Goal: Information Seeking & Learning: Learn about a topic

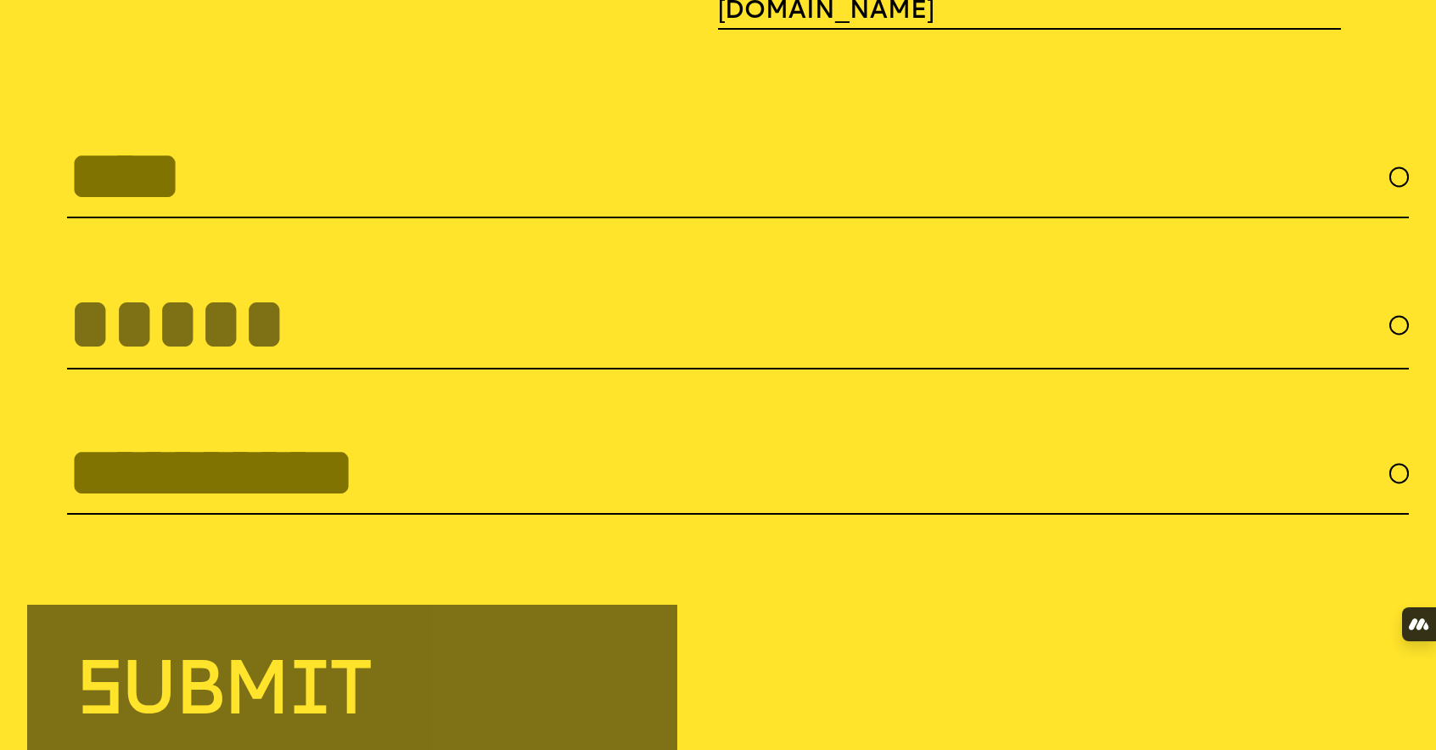
scroll to position [6038, 0]
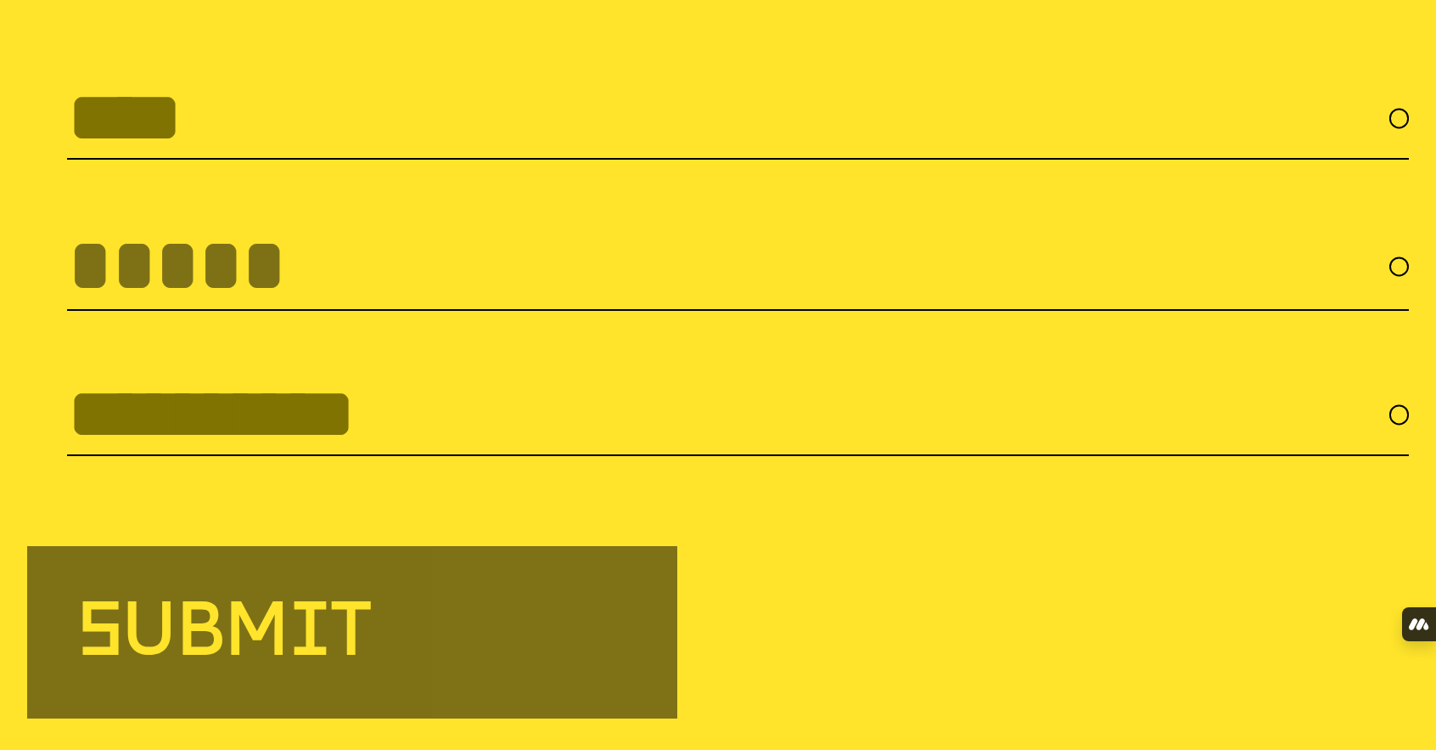
click at [262, 97] on input "text" at bounding box center [738, 118] width 1342 height 82
click at [234, 273] on input "tel" at bounding box center [738, 266] width 1342 height 88
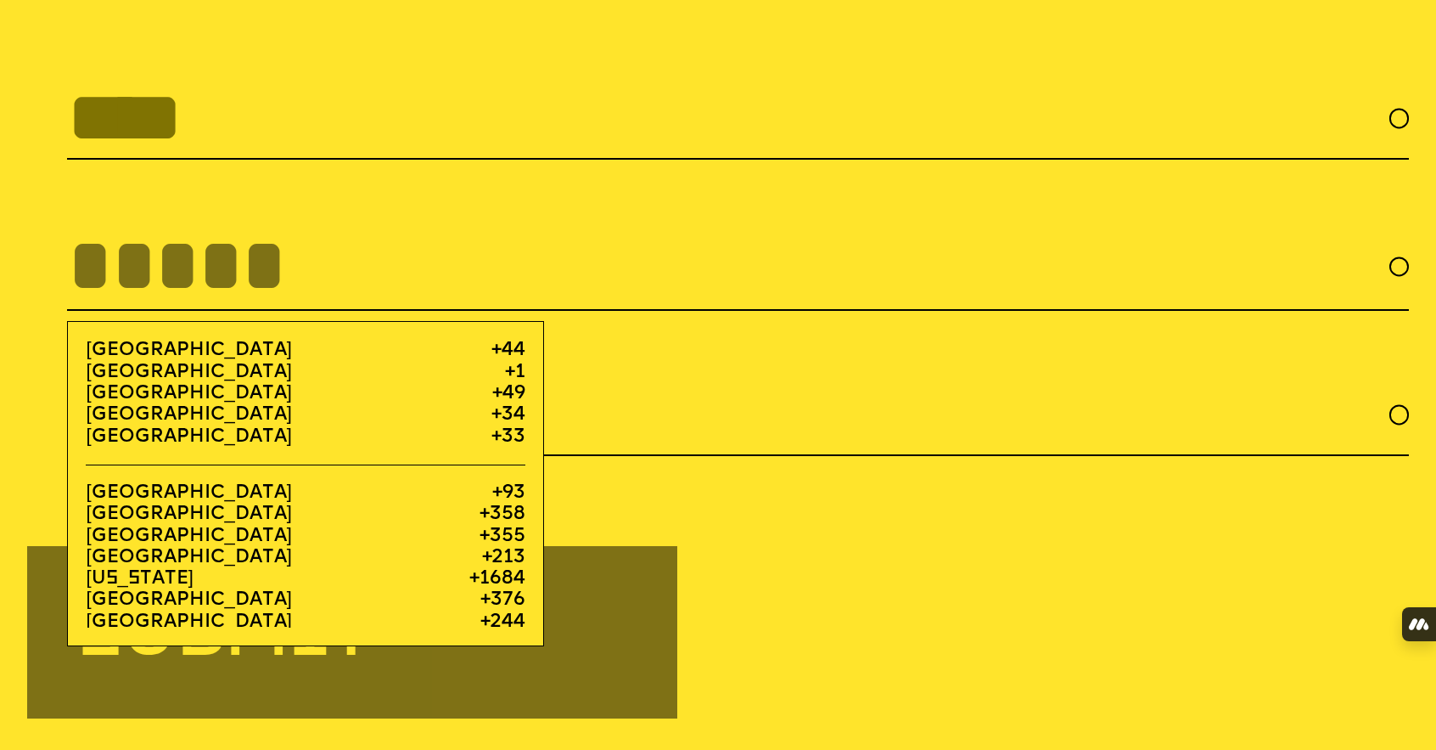
click at [720, 409] on input "text" at bounding box center [738, 415] width 1342 height 82
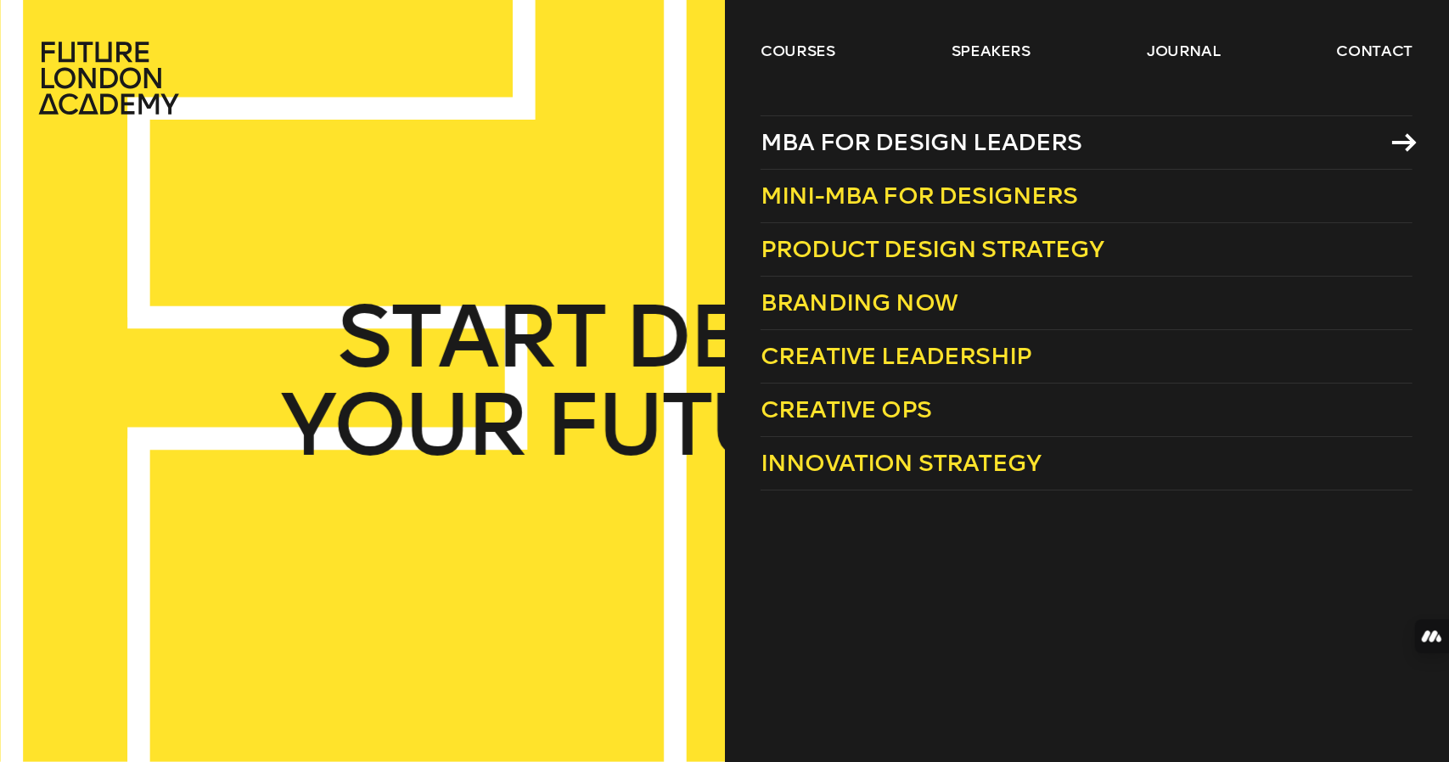
click at [855, 133] on span "MBA for Design Leaders" at bounding box center [922, 142] width 322 height 28
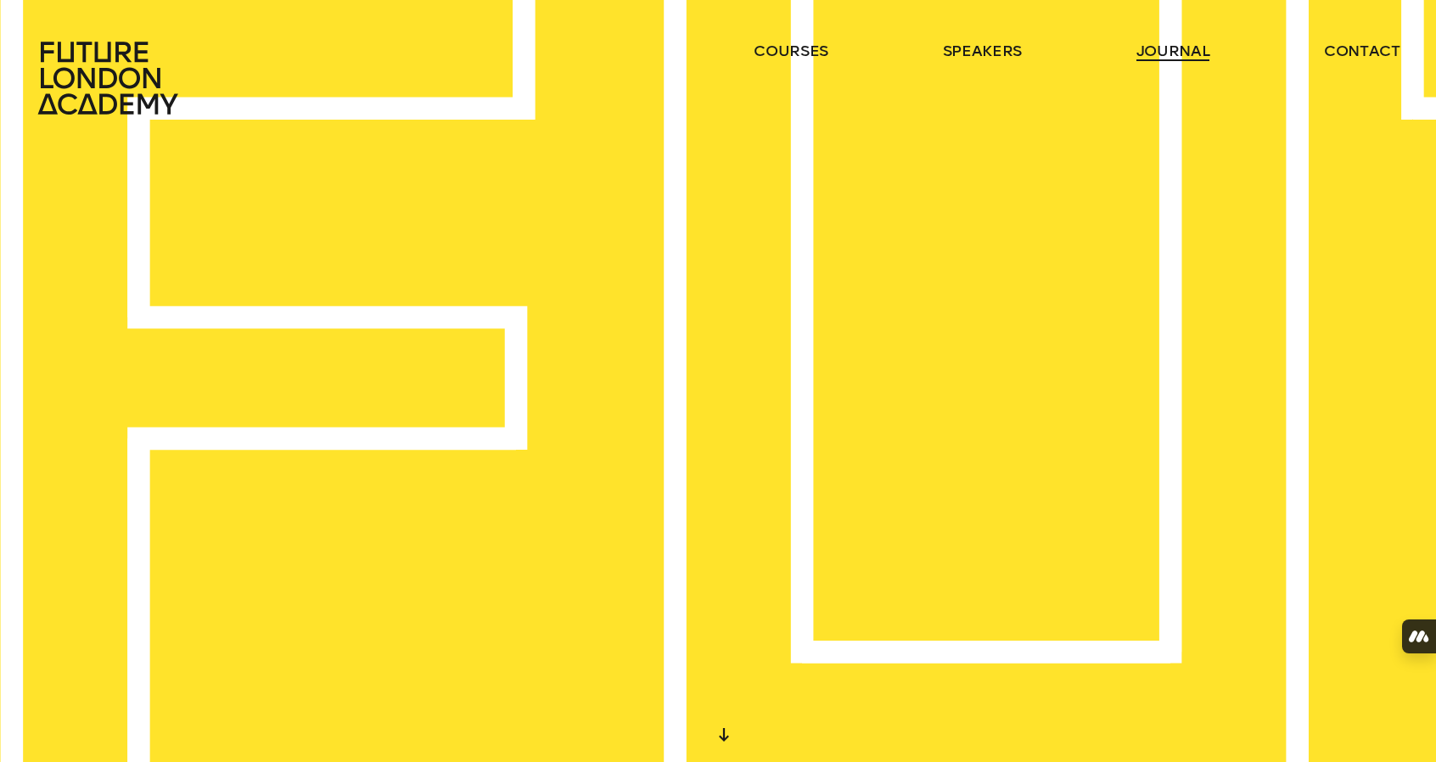
click at [1151, 55] on link "journal" at bounding box center [1174, 51] width 74 height 20
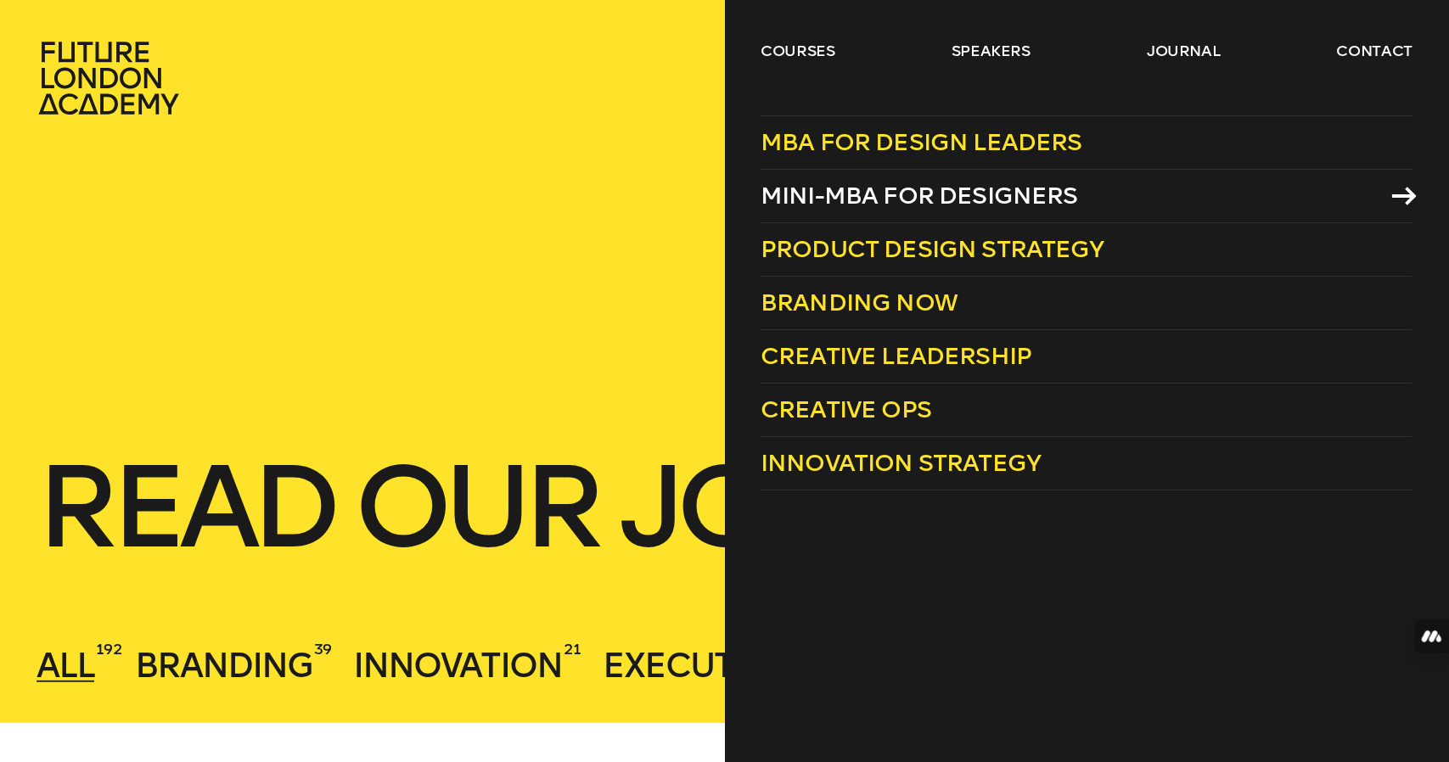
click at [885, 182] on span "Mini-MBA for Designers" at bounding box center [920, 196] width 318 height 28
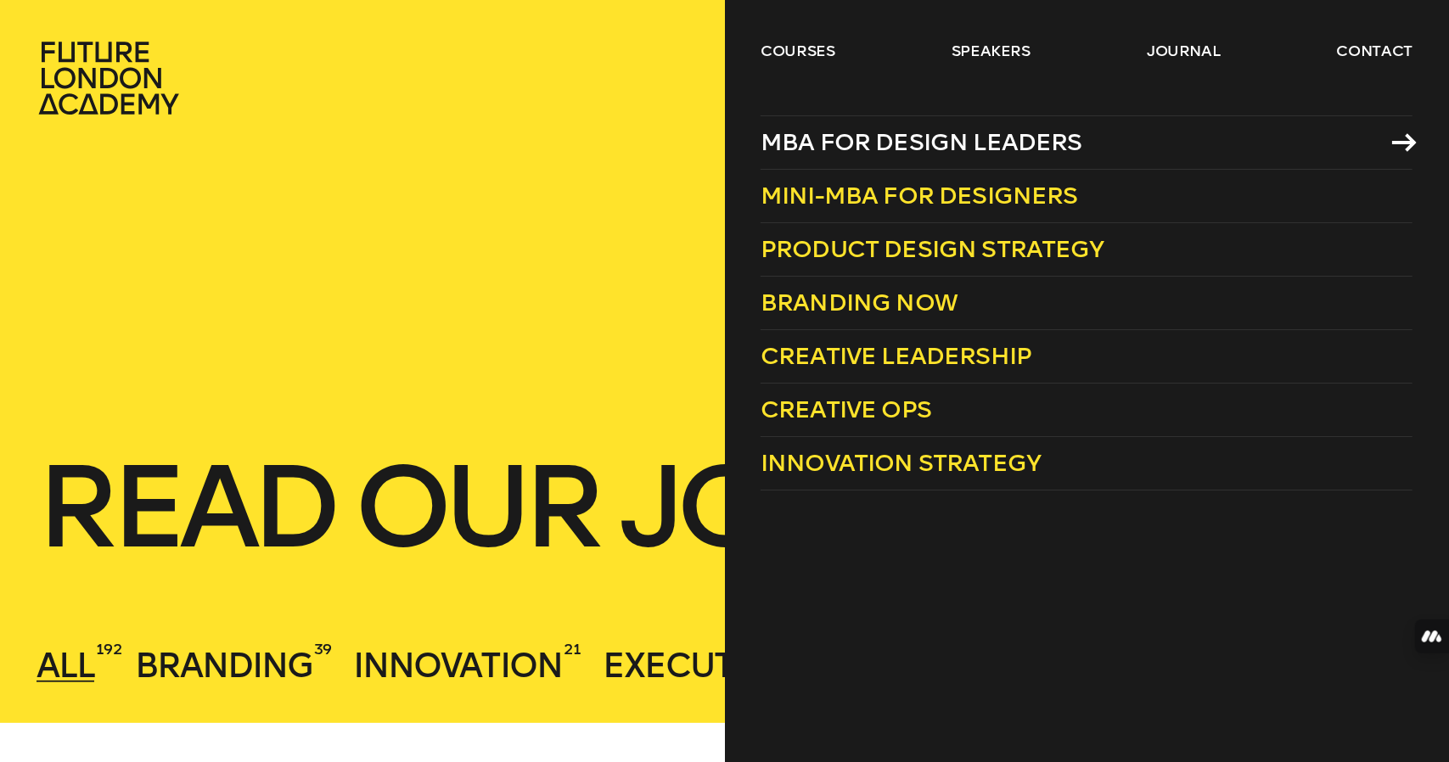
click at [918, 144] on span "MBA for Design Leaders" at bounding box center [922, 142] width 322 height 28
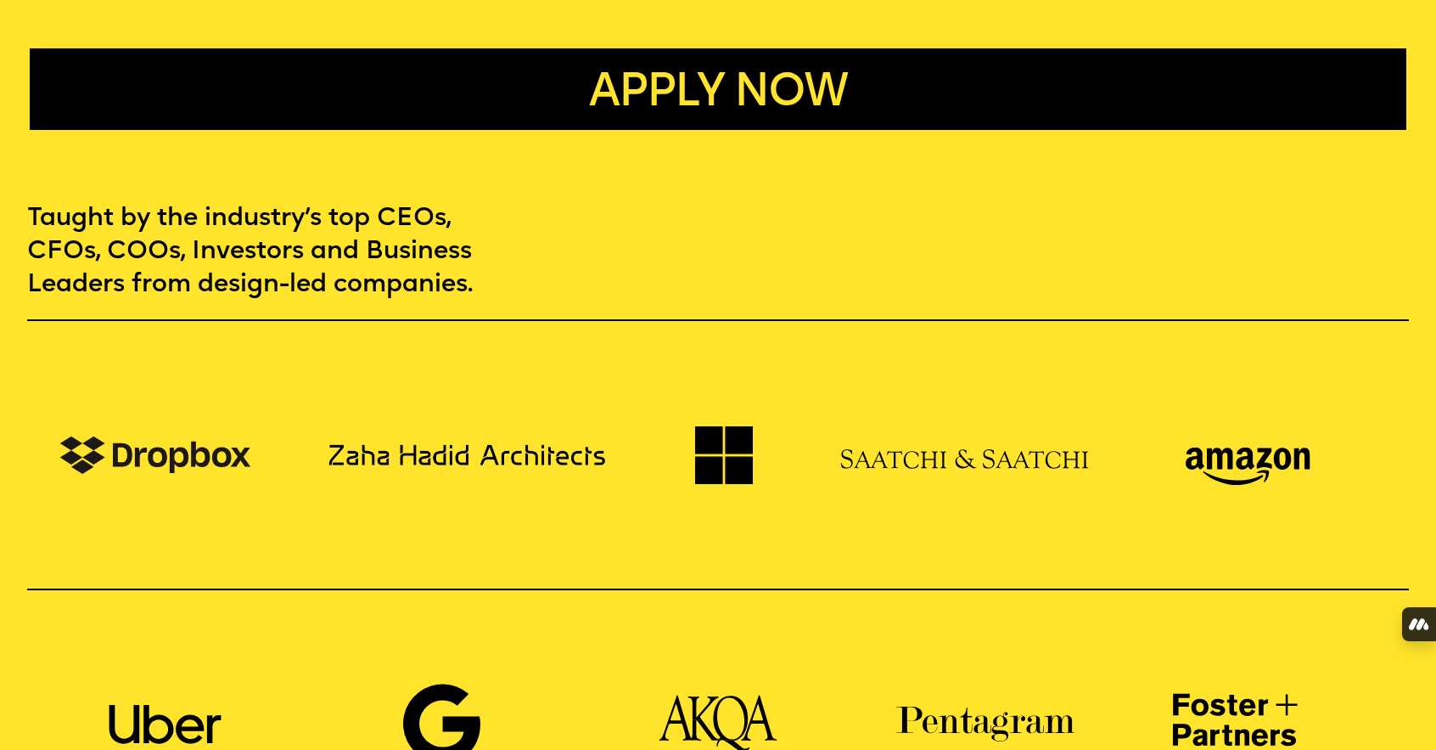
click at [583, 59] on button "Apply now" at bounding box center [718, 88] width 1377 height 81
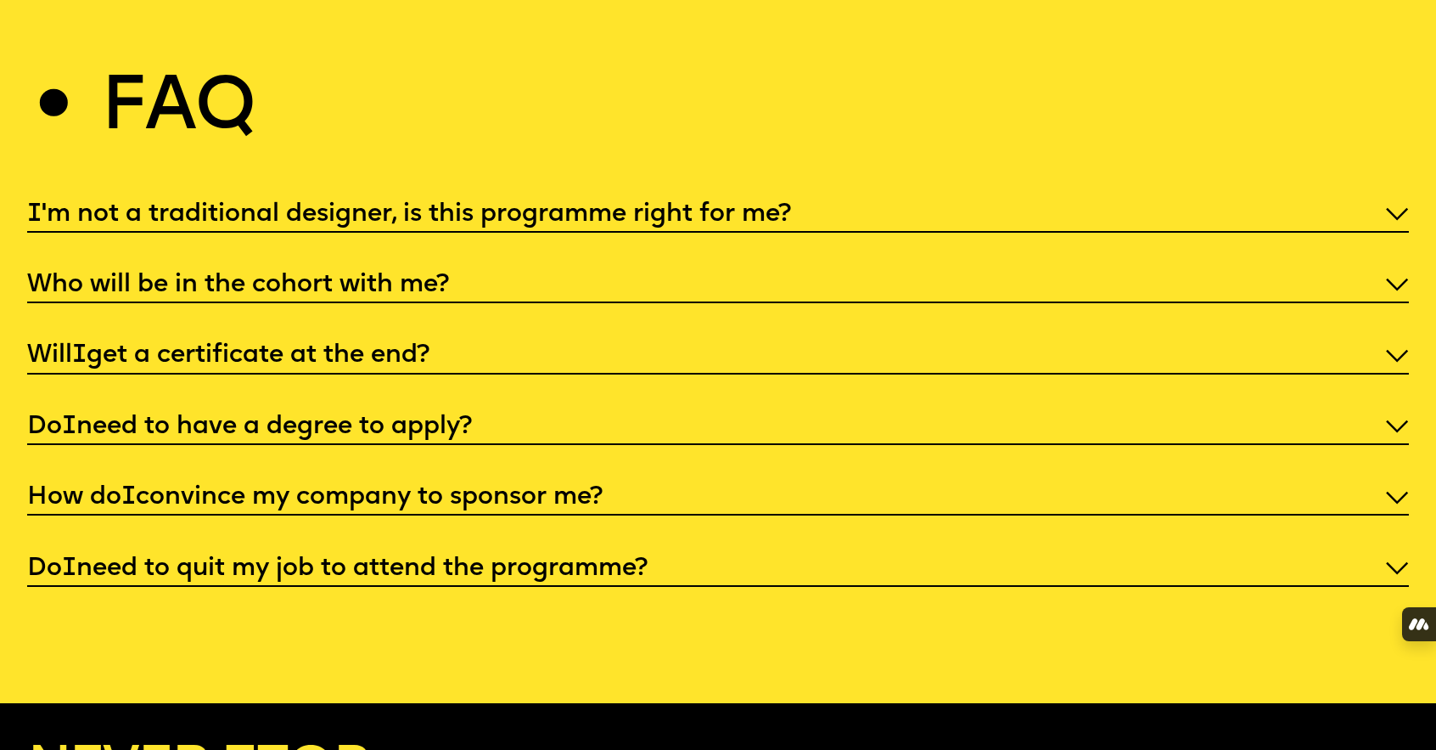
scroll to position [6832, 0]
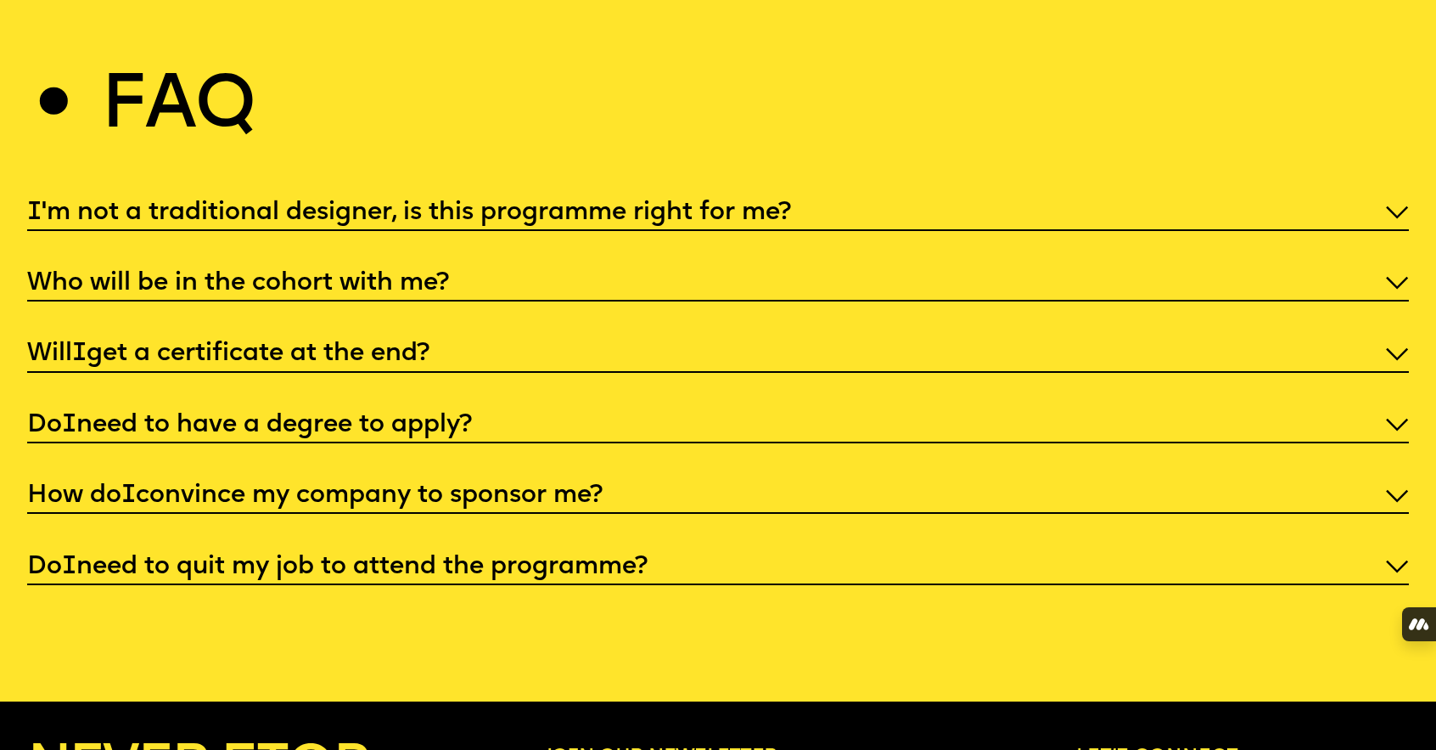
click at [584, 229] on p "I 'm not a traditional designer, is this programme right for me?" at bounding box center [718, 212] width 1383 height 33
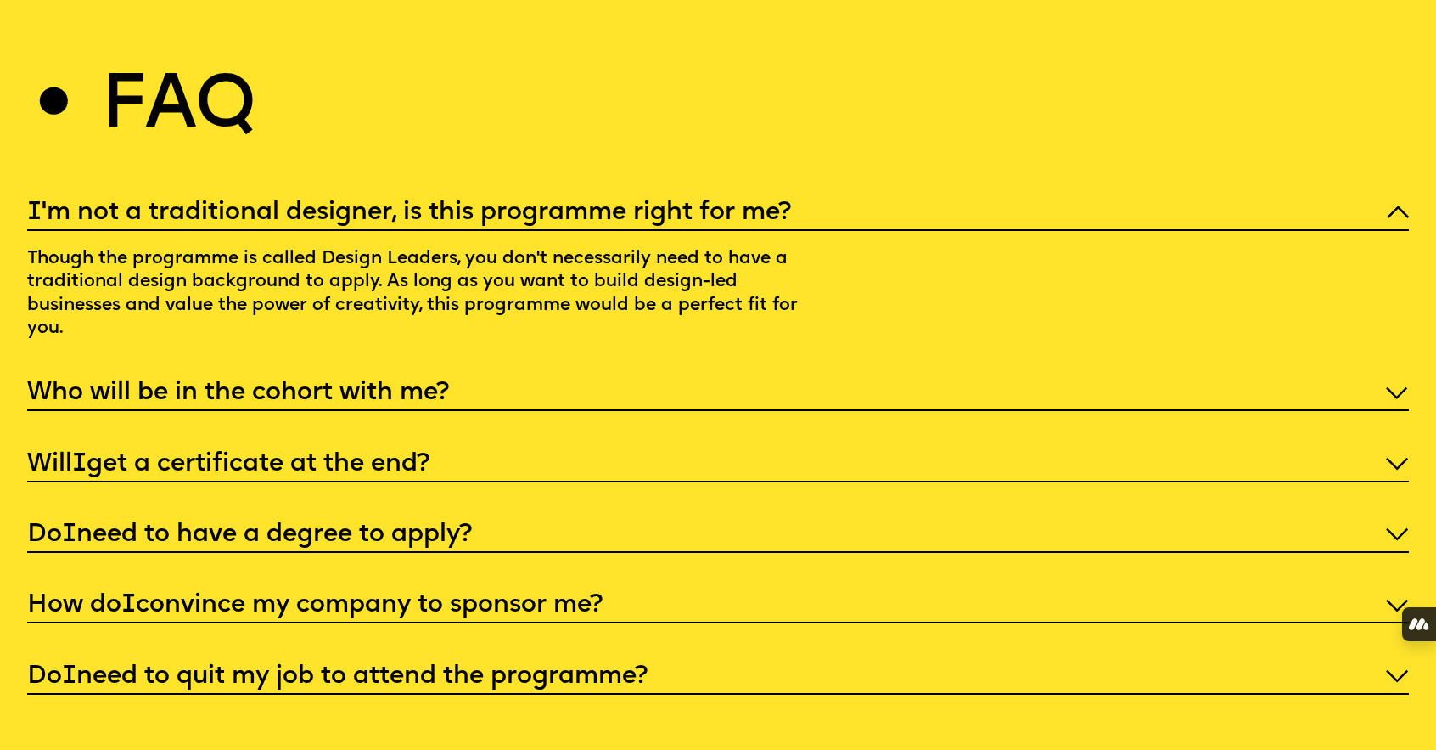
click at [584, 229] on p "I 'm not a traditional designer, is this programme right for me?" at bounding box center [718, 212] width 1383 height 33
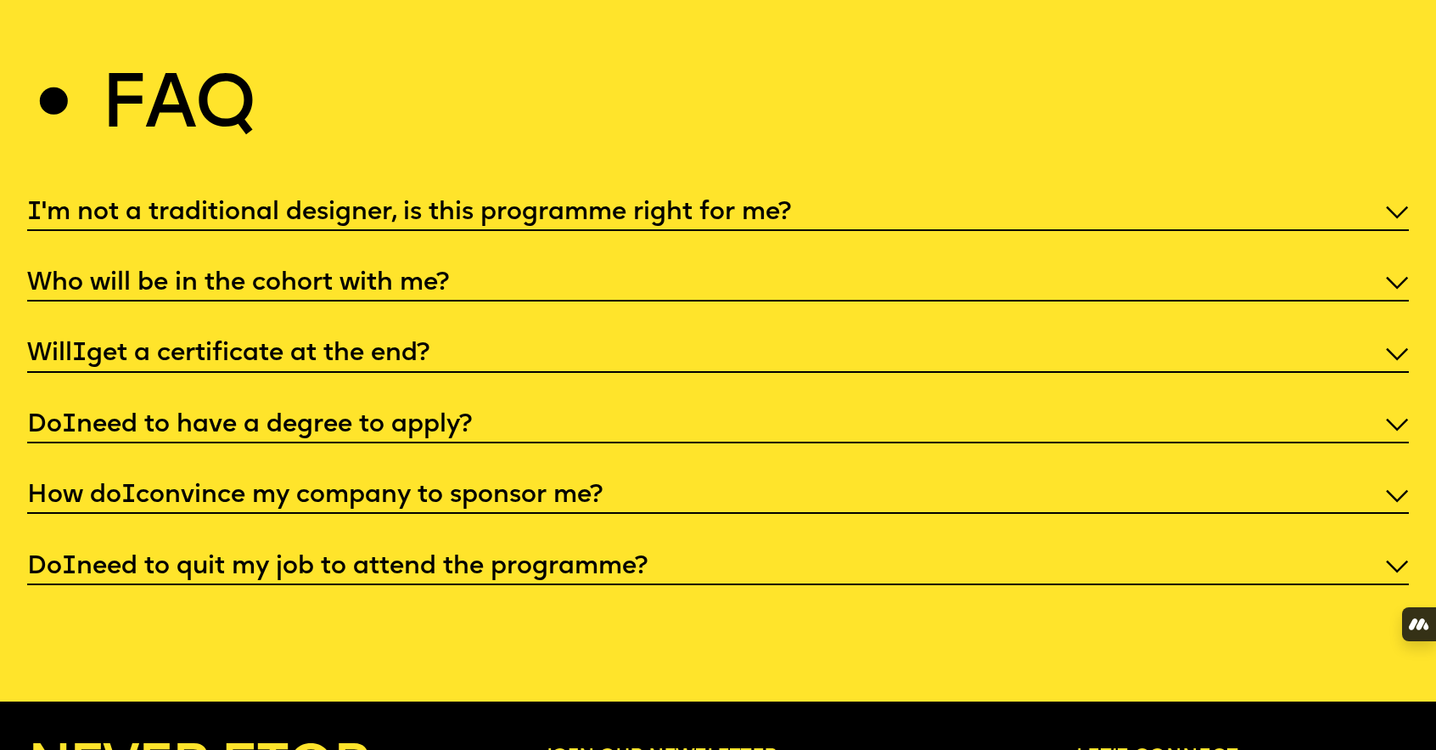
click at [467, 300] on p "Who will be in the cohort with me?" at bounding box center [718, 283] width 1383 height 33
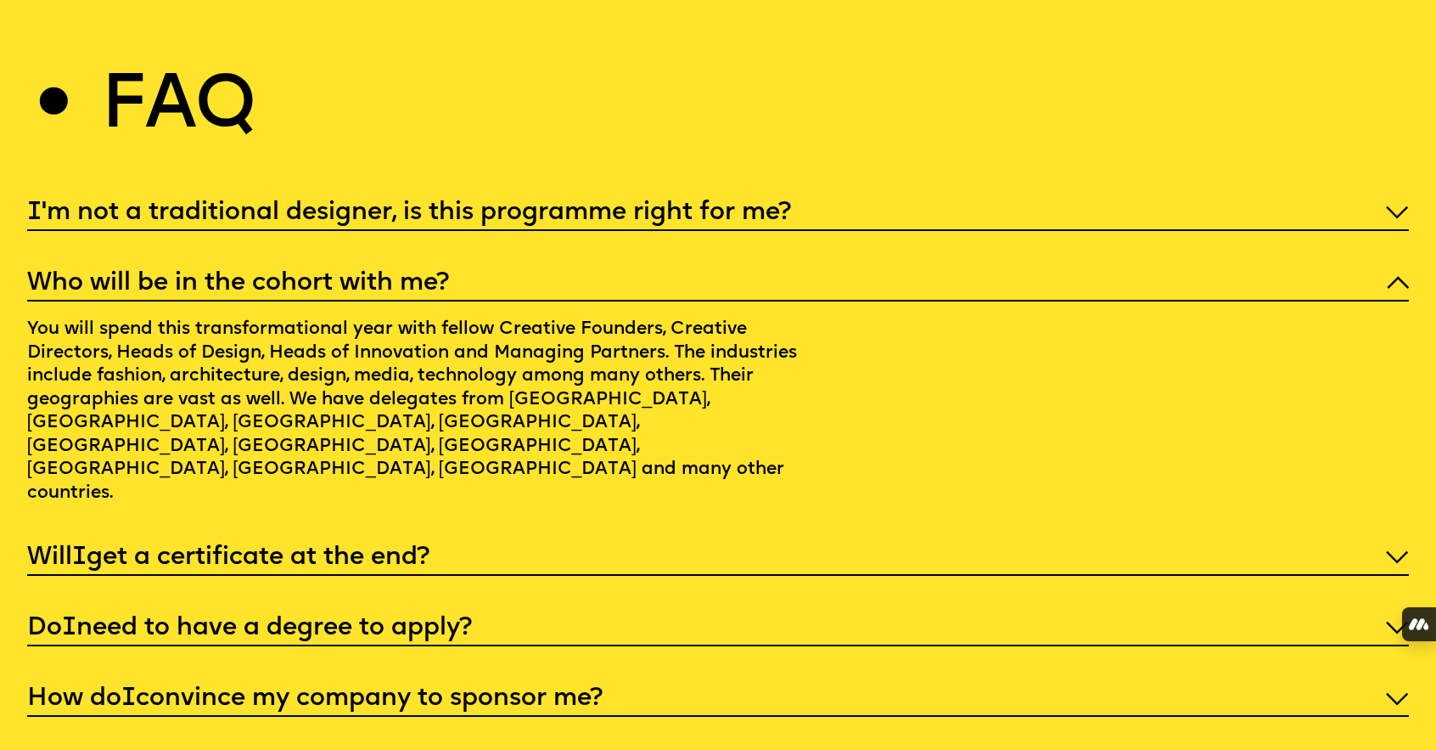
click at [368, 541] on p "Will I get a certificate at the end?" at bounding box center [718, 557] width 1383 height 33
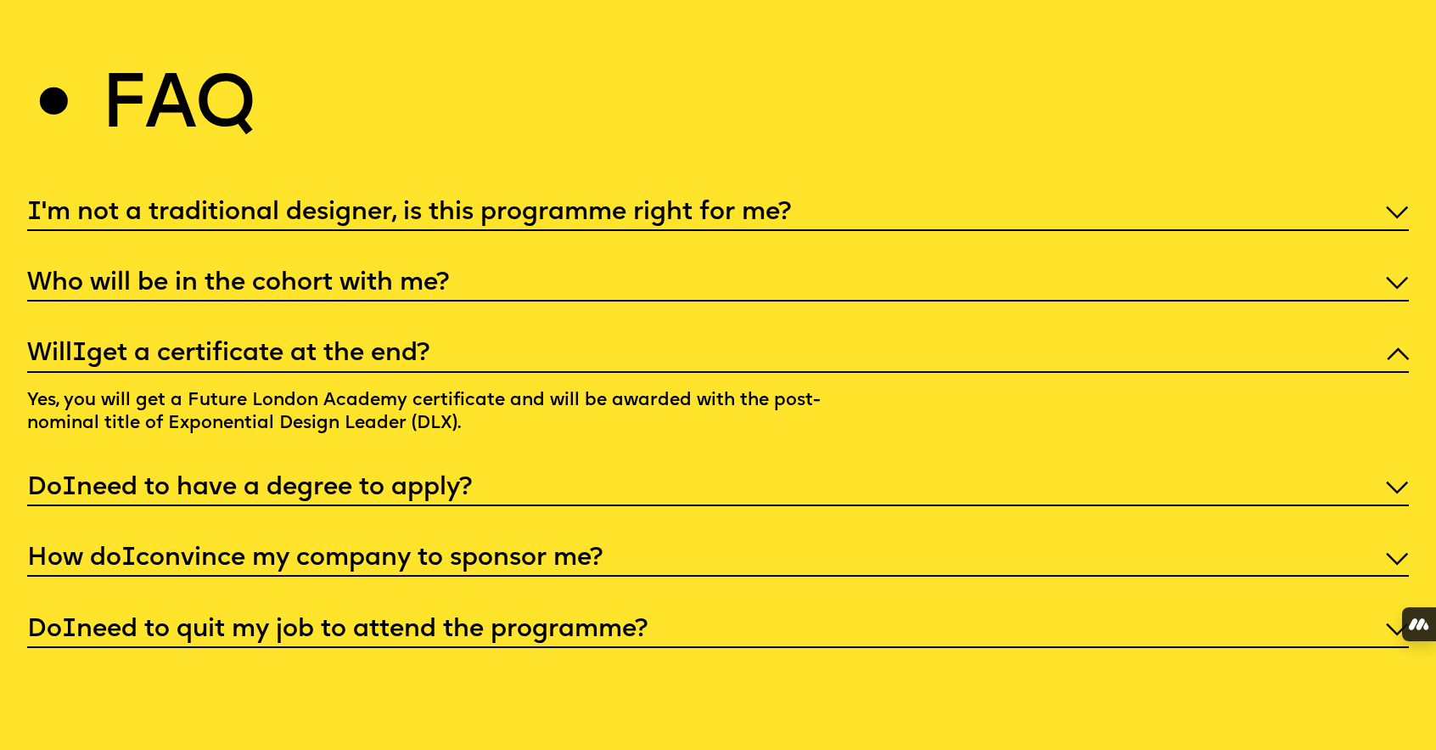
click at [368, 498] on p "Do I need to have a degree to apply?" at bounding box center [718, 487] width 1383 height 33
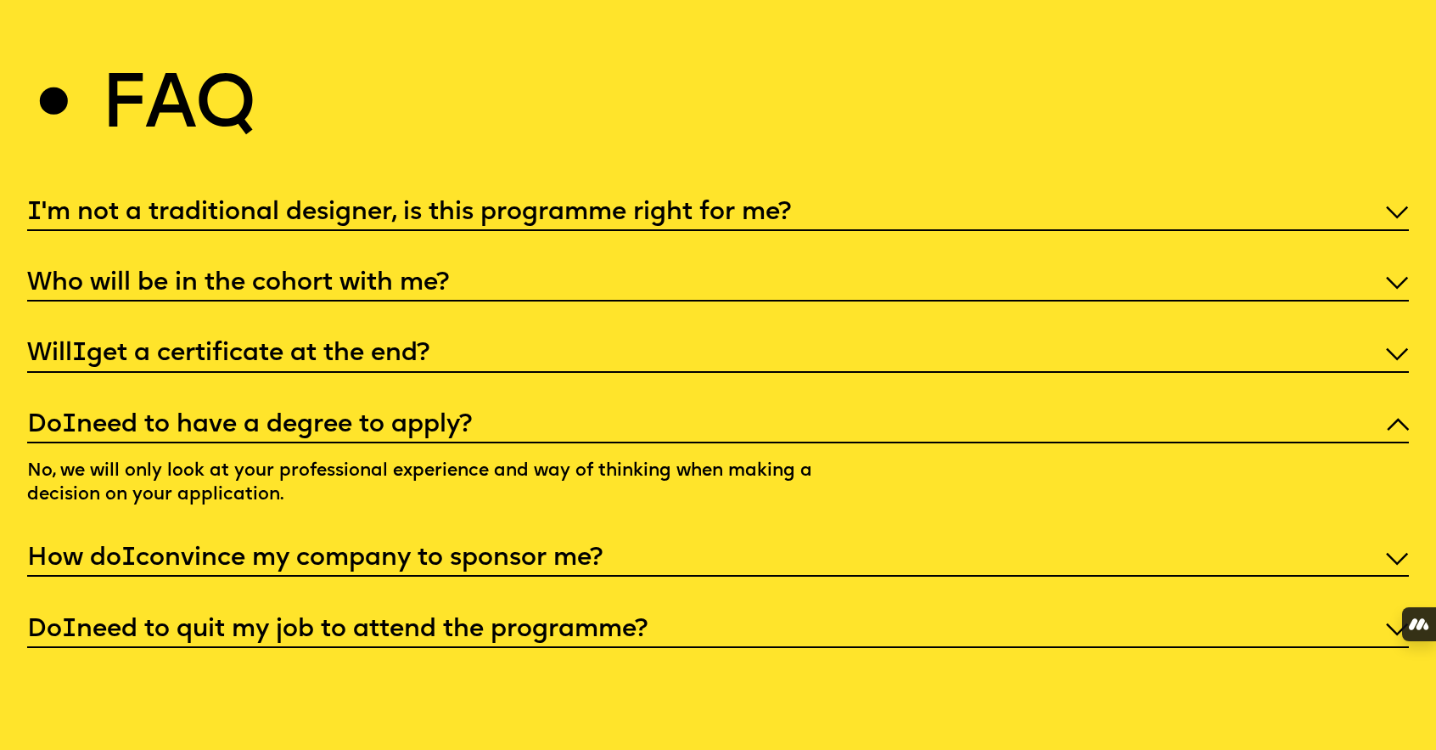
click at [328, 573] on p "How do I convince my company to sponsor me?" at bounding box center [718, 558] width 1383 height 33
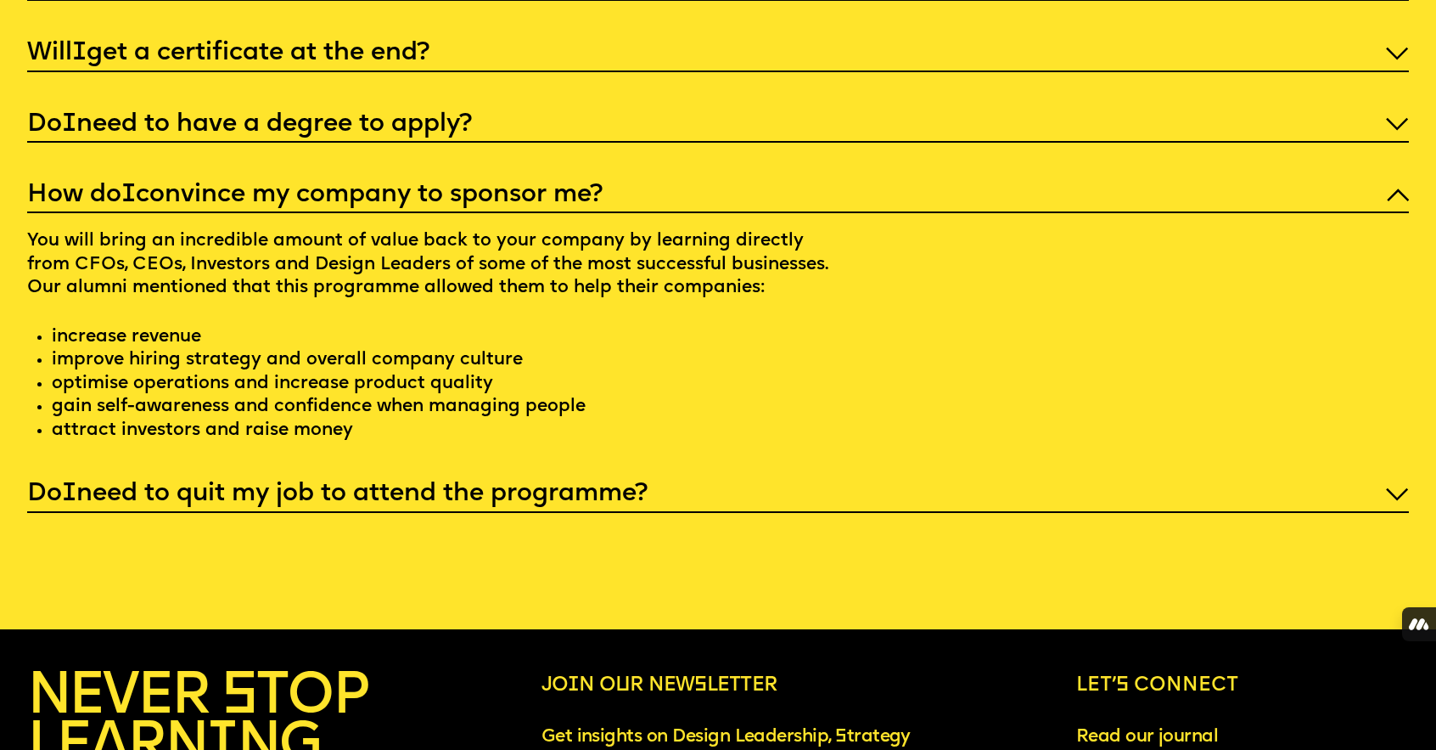
scroll to position [7140, 0]
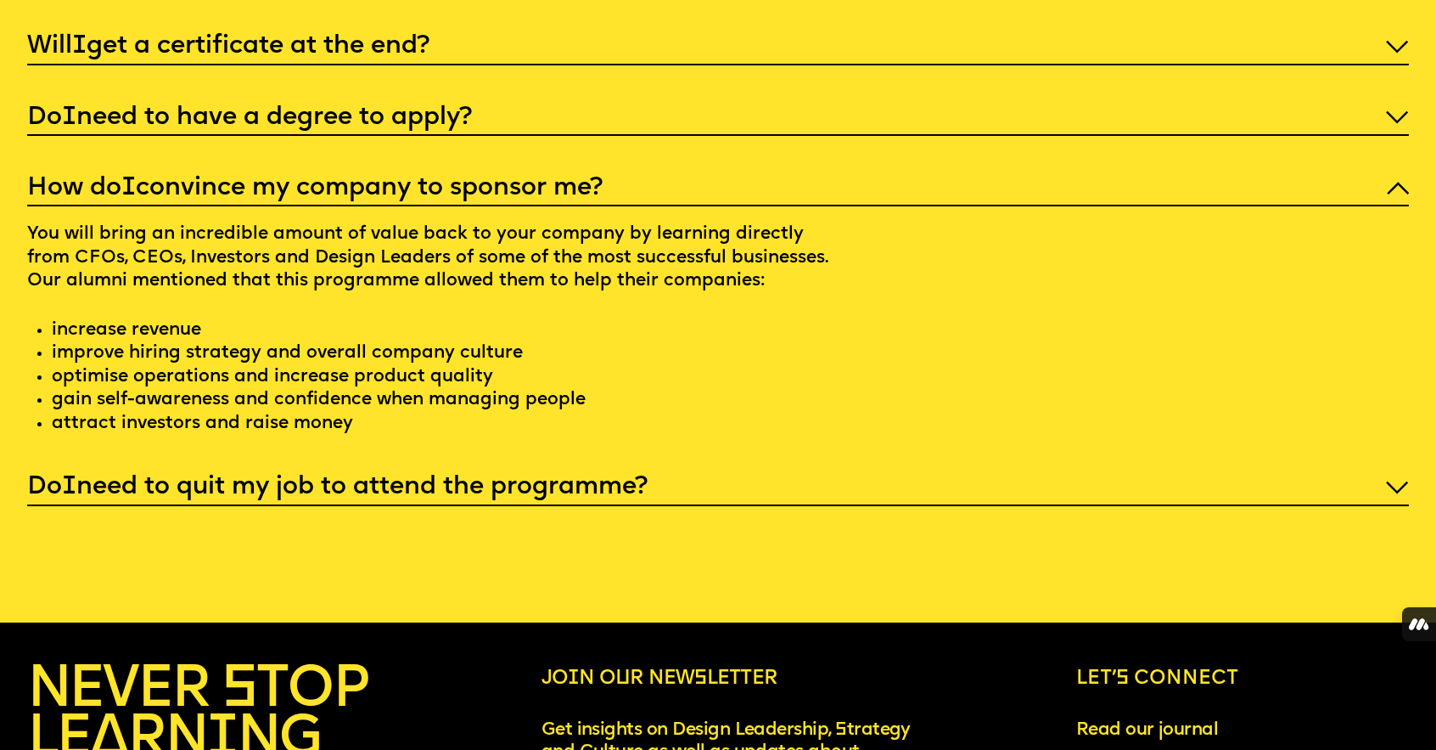
click at [340, 503] on p "Do I need to quit my job to attend the programme?" at bounding box center [718, 486] width 1383 height 33
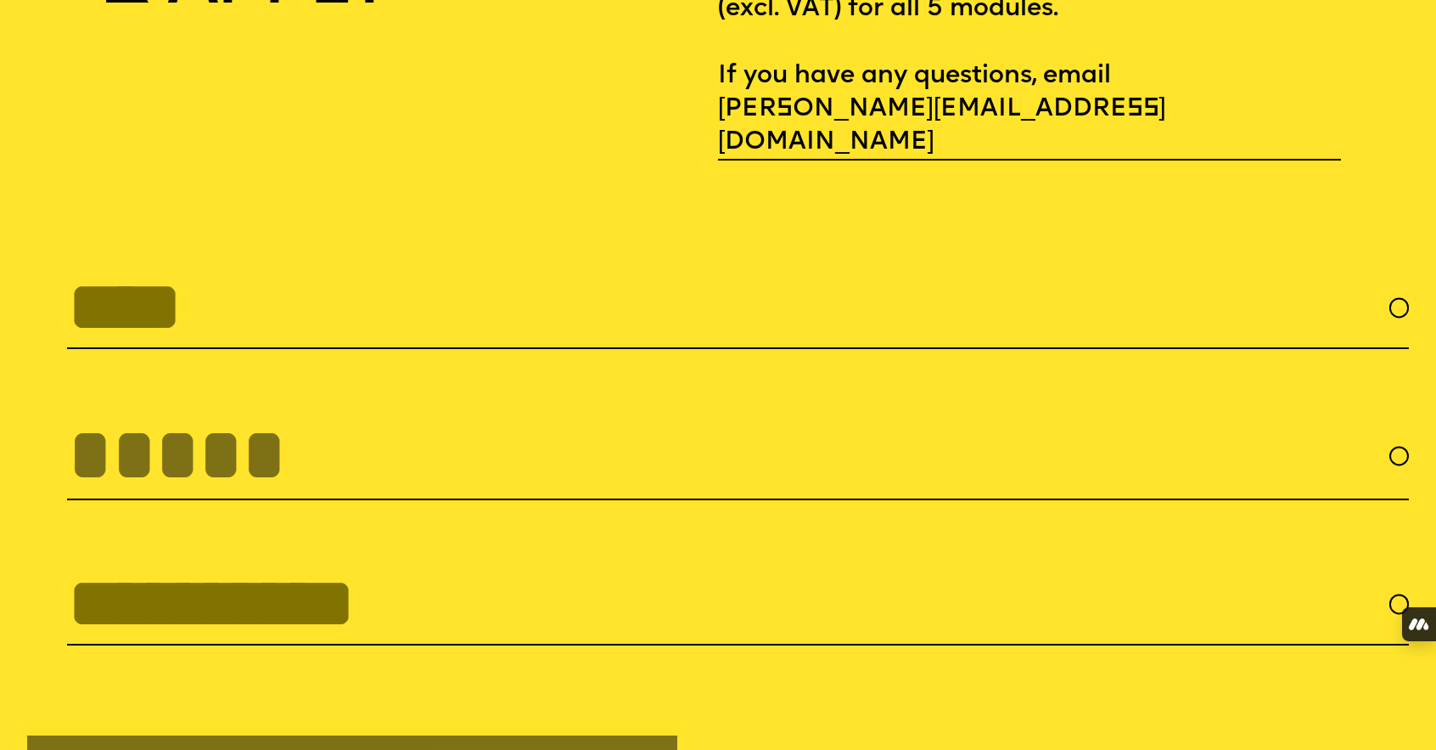
scroll to position [5849, 0]
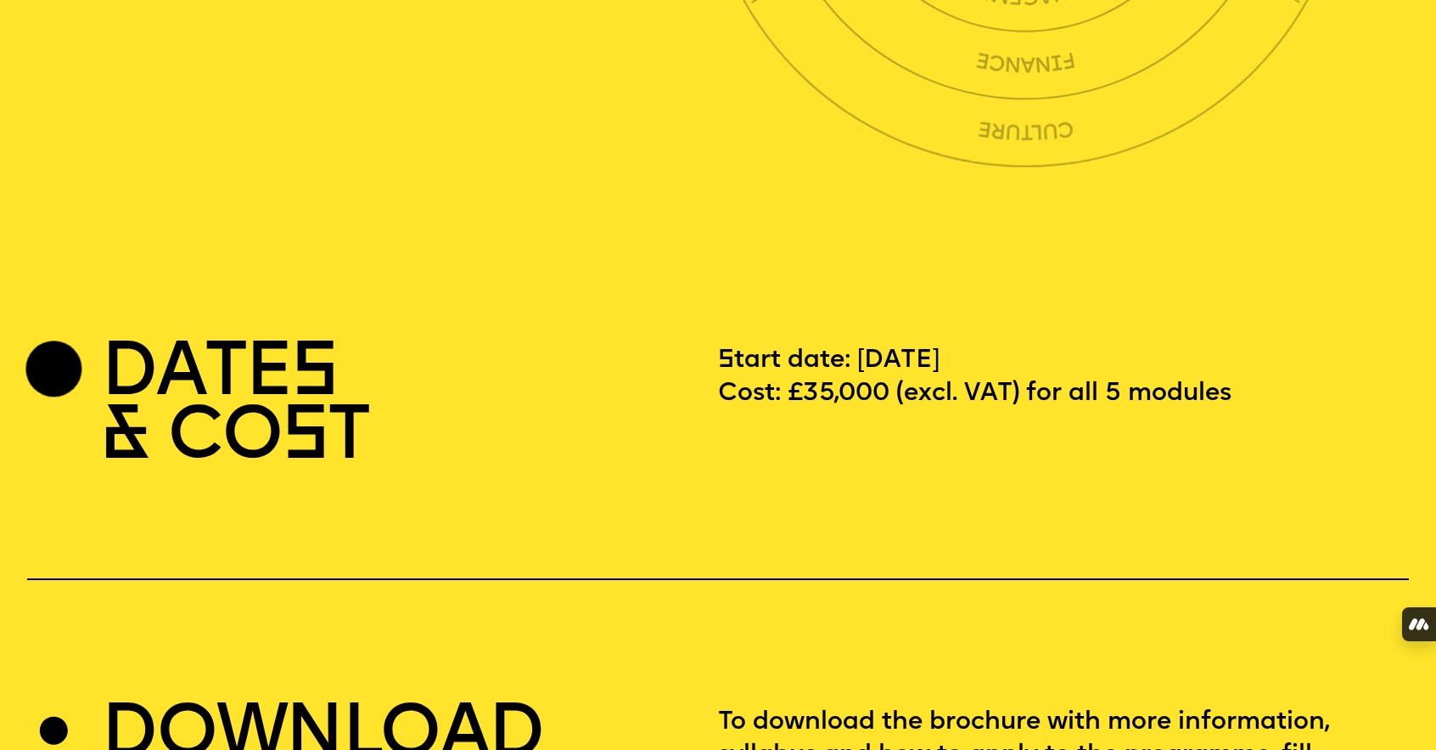
scroll to position [4969, 0]
click at [1406, 527] on section "DATES & COST Start date: [DATE] Cost: £35,000 (excl. VAT) for all 5 modules" at bounding box center [718, 434] width 1383 height 293
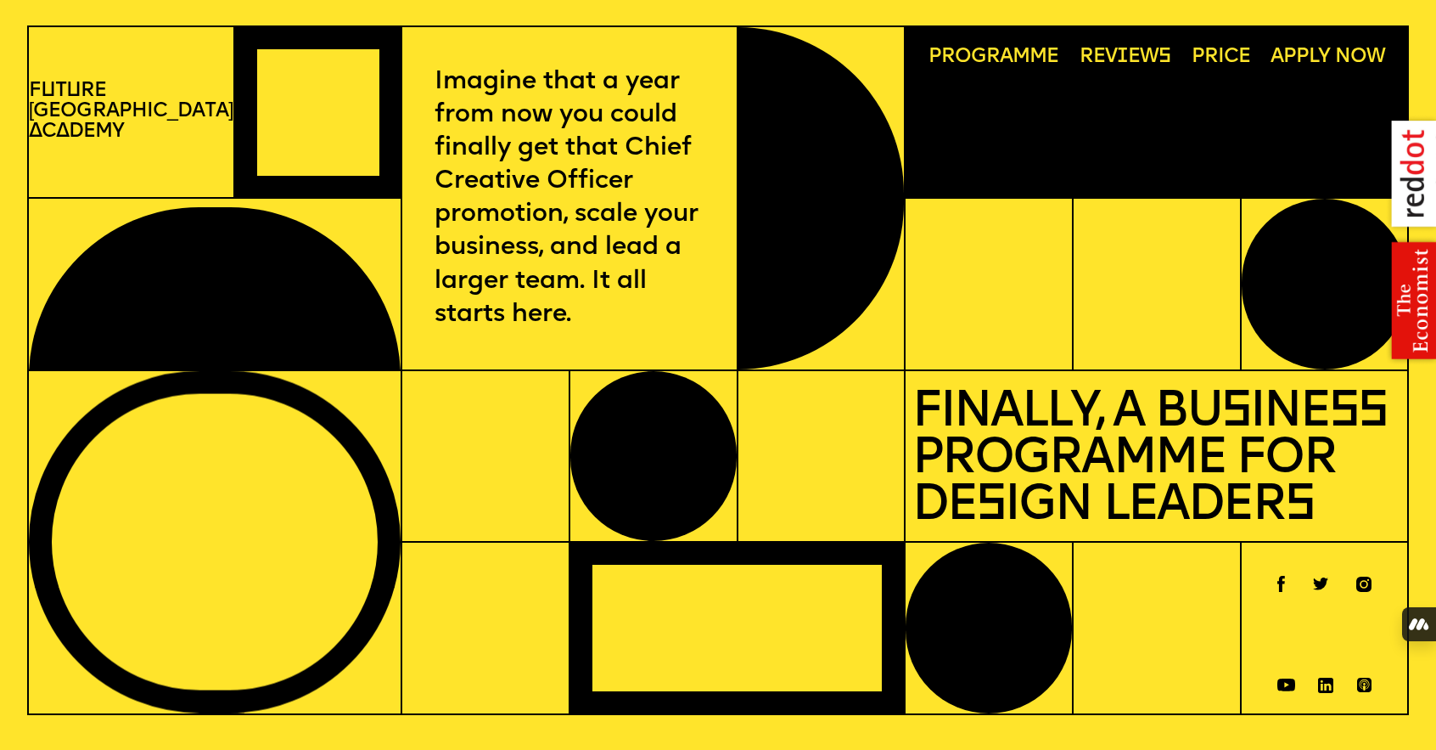
scroll to position [0, 0]
